Goal: Check status: Check status

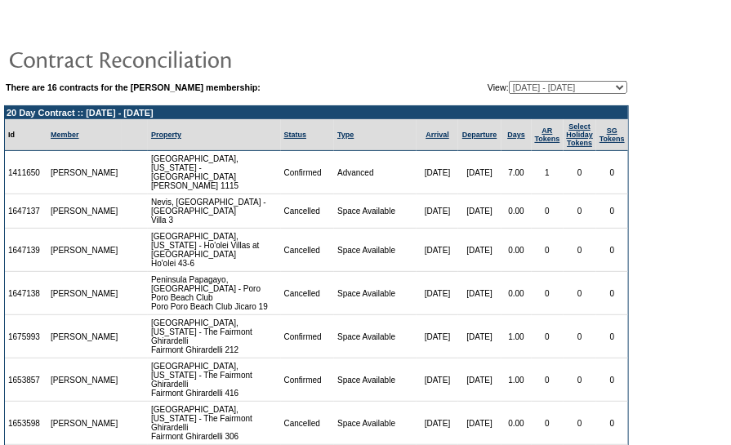
click at [533, 82] on select "[DATE] - [DATE] [DATE] - [DATE] [DATE] - [DATE] [DATE] - [DATE] [DATE] - [DATE]…" at bounding box center [568, 87] width 118 height 13
select select "117444"
click at [509, 81] on select "[DATE] - [DATE] [DATE] - [DATE] [DATE] - [DATE] [DATE] - [DATE] [DATE] - [DATE]…" at bounding box center [568, 87] width 118 height 13
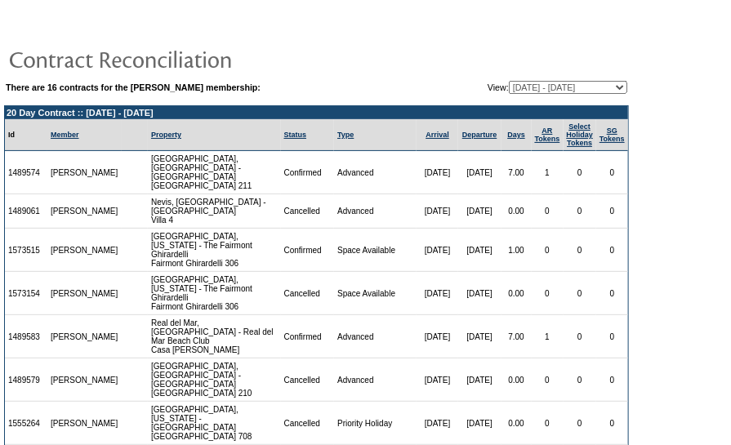
click at [528, 87] on select "[DATE] - [DATE] [DATE] - [DATE] [DATE] - [DATE] [DATE] - [DATE] [DATE] - [DATE]…" at bounding box center [568, 87] width 118 height 13
select select "82483"
click at [509, 81] on select "[DATE] - [DATE] [DATE] - [DATE] [DATE] - [DATE] [DATE] - [DATE] [DATE] - [DATE]…" at bounding box center [568, 87] width 118 height 13
